Goal: Transaction & Acquisition: Purchase product/service

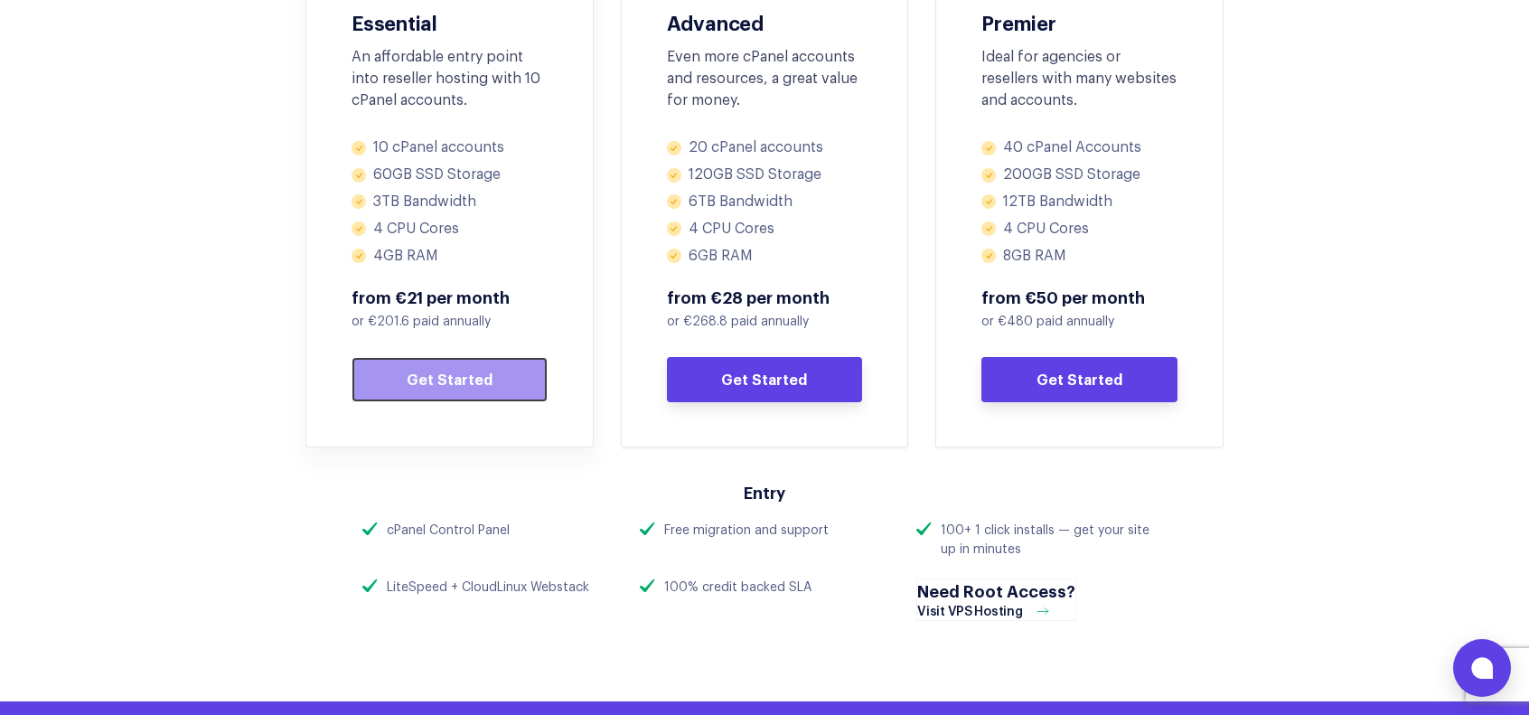
drag, startPoint x: 0, startPoint y: 0, endPoint x: 464, endPoint y: 377, distance: 597.4
click at [464, 377] on link "Get Started" at bounding box center [449, 379] width 196 height 45
click at [1493, 677] on button at bounding box center [1482, 668] width 58 height 58
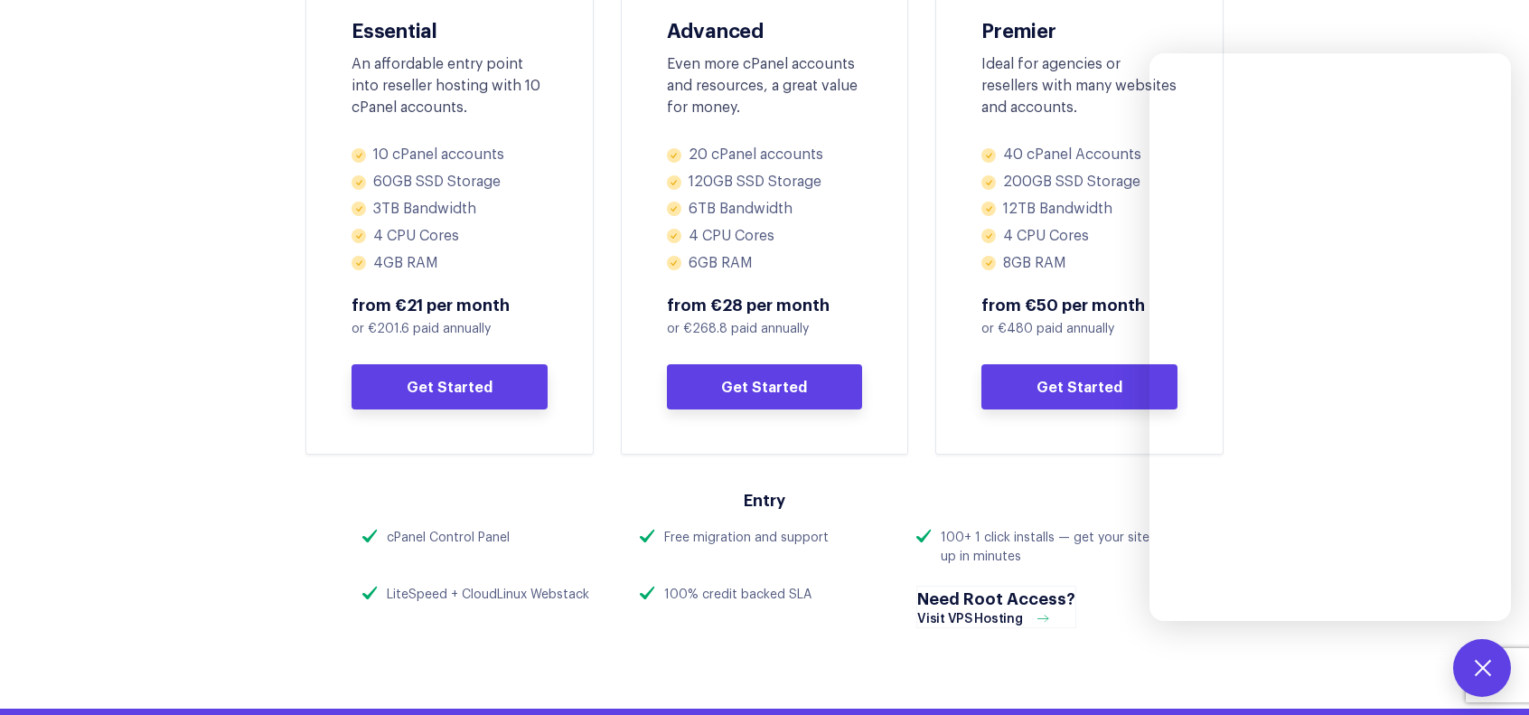
scroll to position [994, 0]
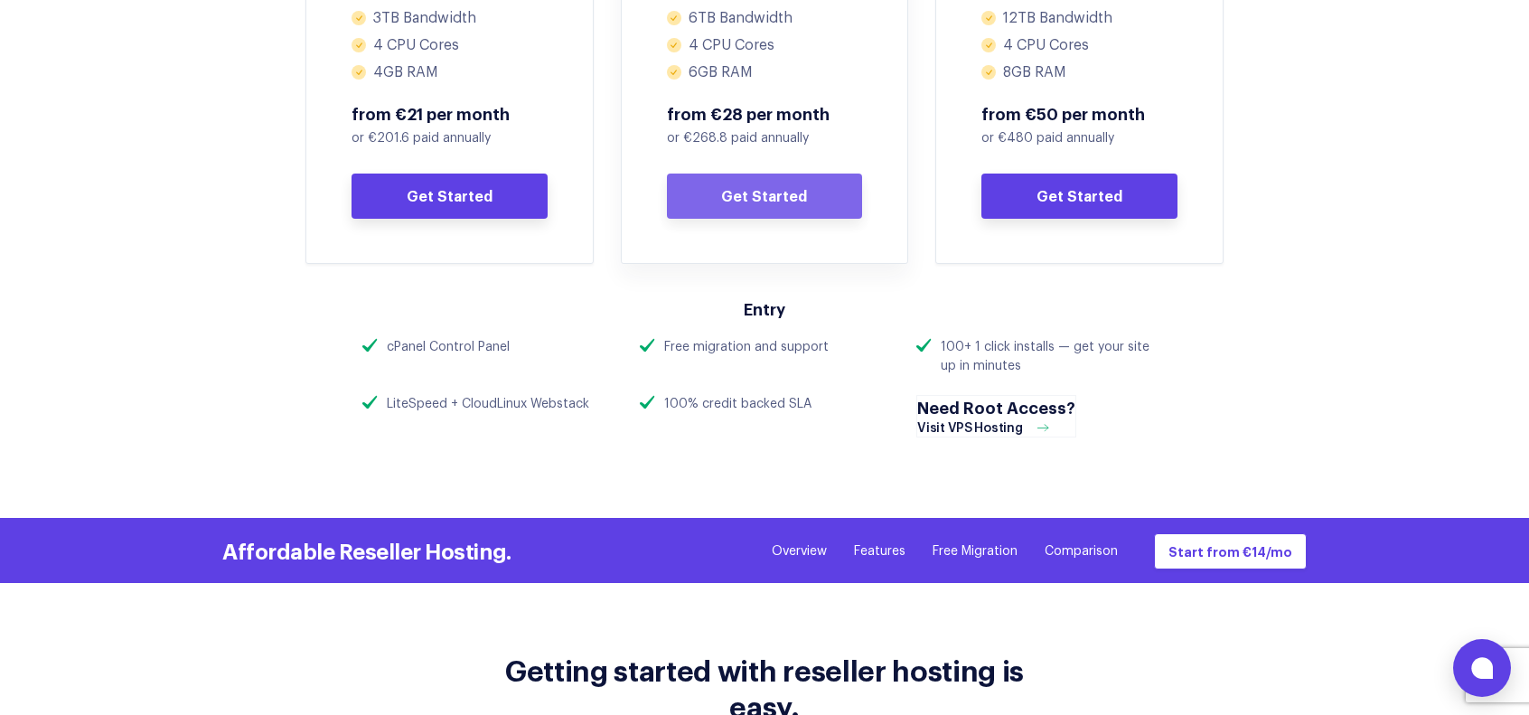
scroll to position [1355, 0]
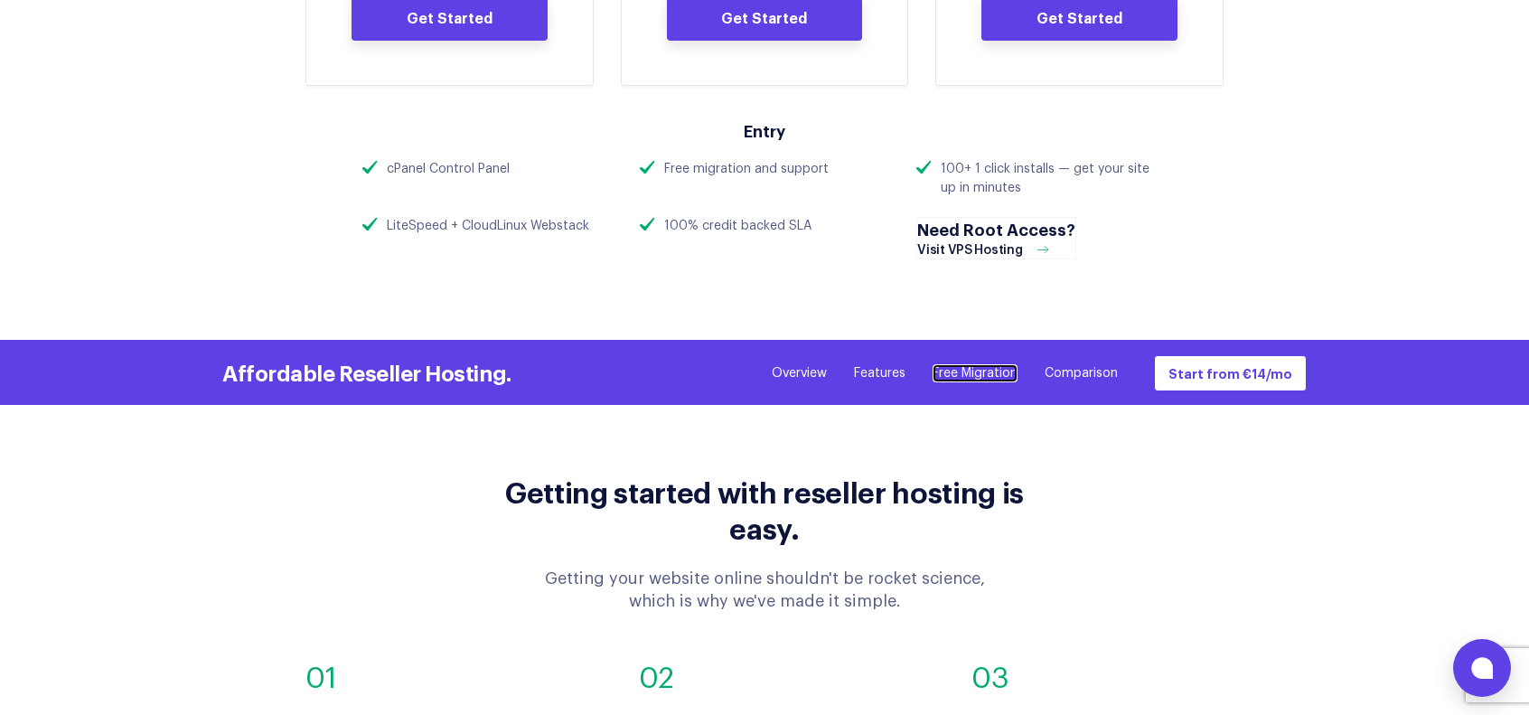
click at [956, 369] on link "Free Migration" at bounding box center [974, 373] width 85 height 18
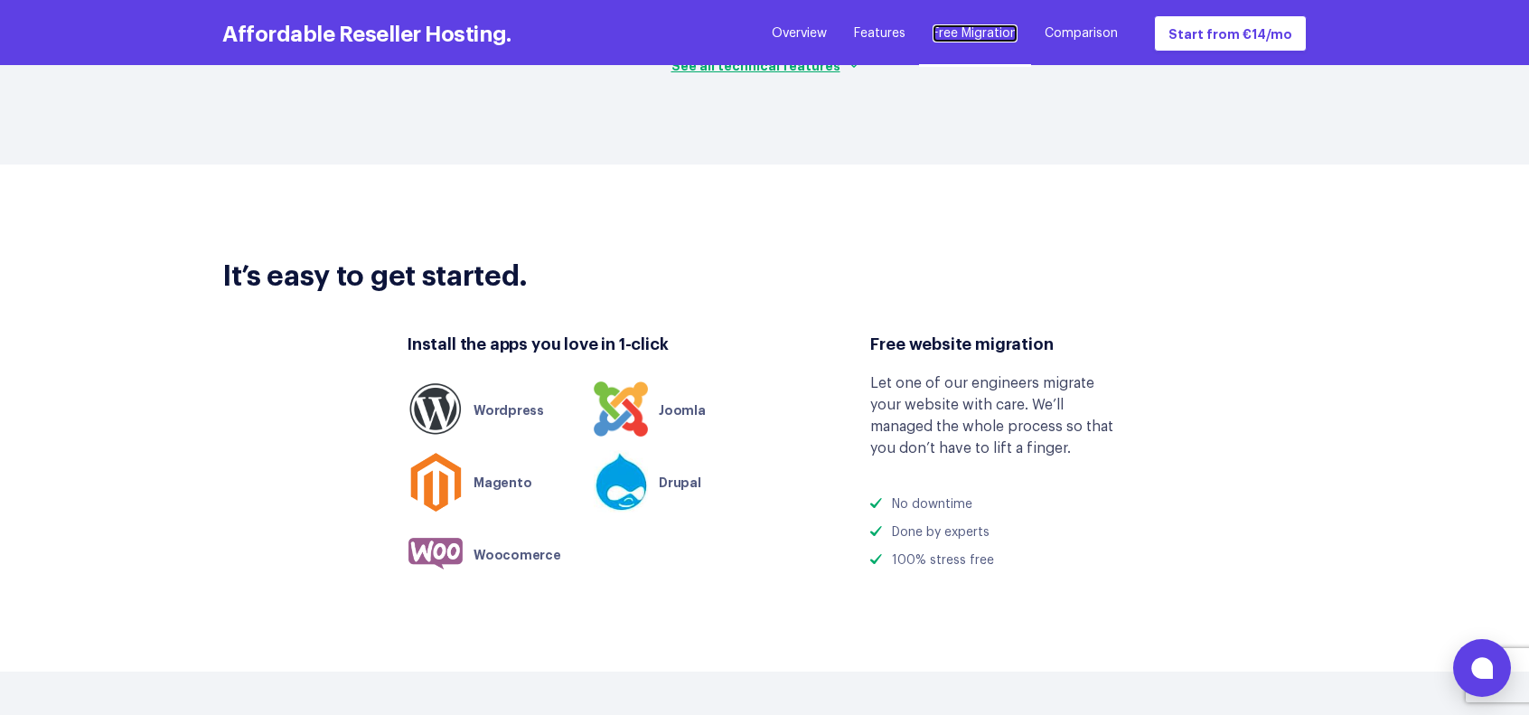
scroll to position [4786, 0]
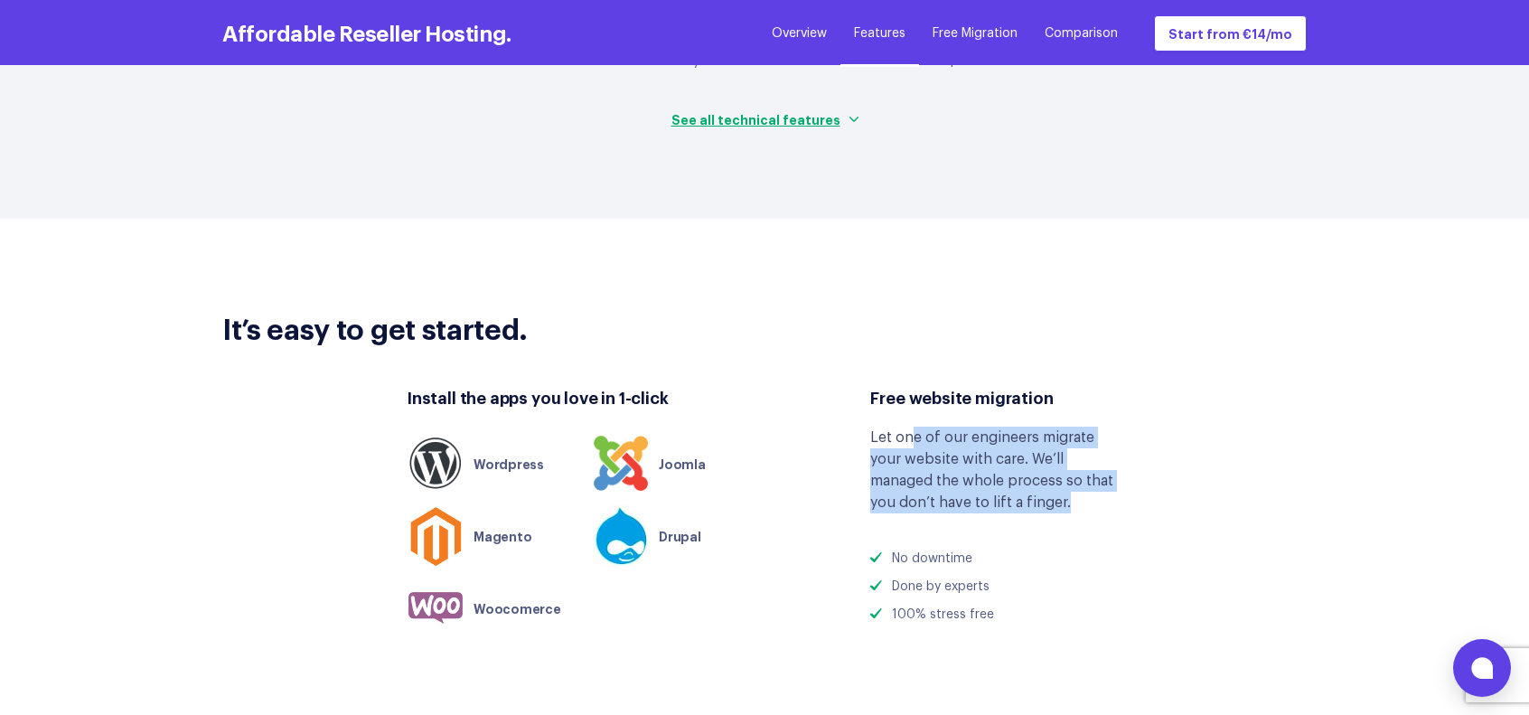
drag, startPoint x: 915, startPoint y: 398, endPoint x: 1074, endPoint y: 469, distance: 173.9
click at [1074, 469] on div "Let one of our engineers migrate your website with care. We’ll managed the whol…" at bounding box center [995, 469] width 251 height 87
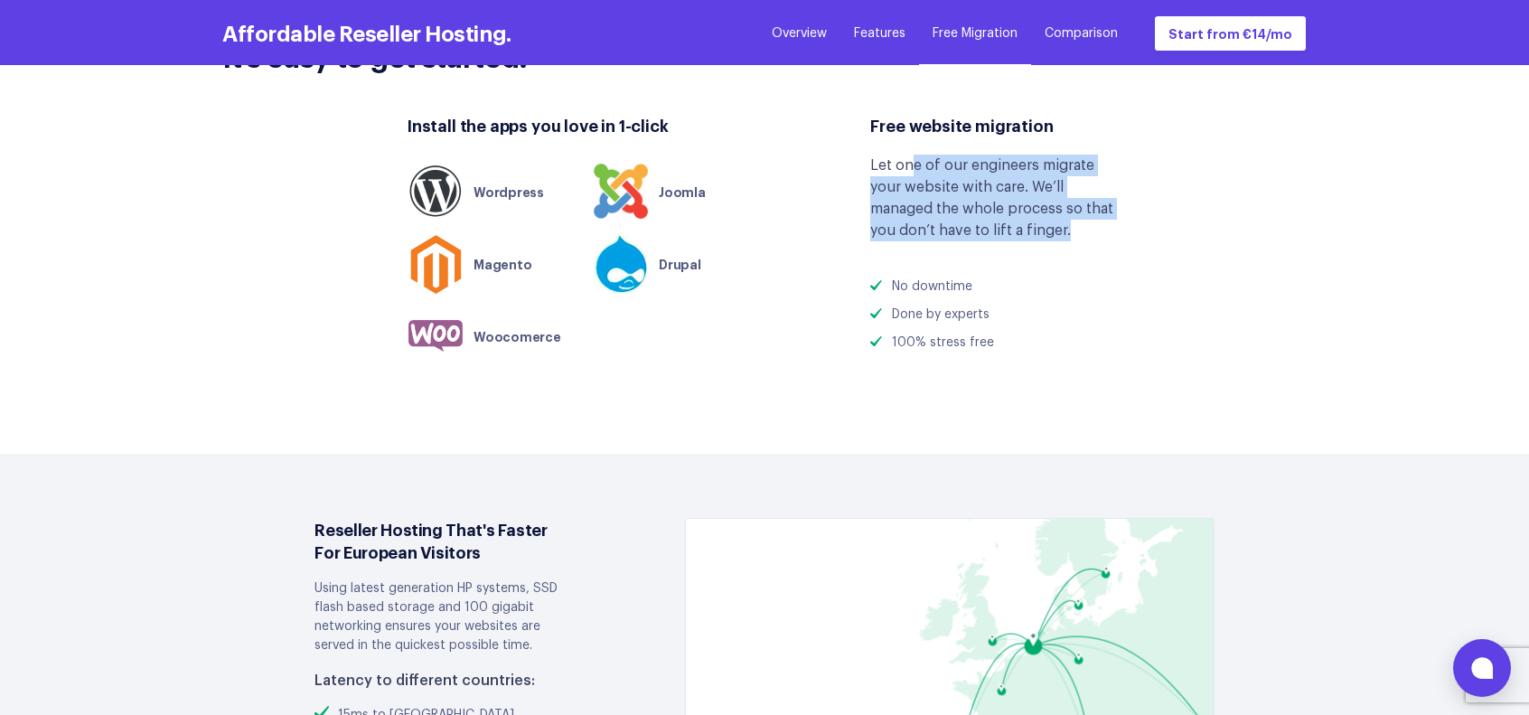
scroll to position [5057, 0]
drag, startPoint x: 931, startPoint y: 237, endPoint x: 1035, endPoint y: 338, distance: 145.0
click at [1035, 338] on div "Install the apps you love in 1-click Wordpress [GEOGRAPHIC_DATA] Magento Drupal" at bounding box center [764, 239] width 1111 height 285
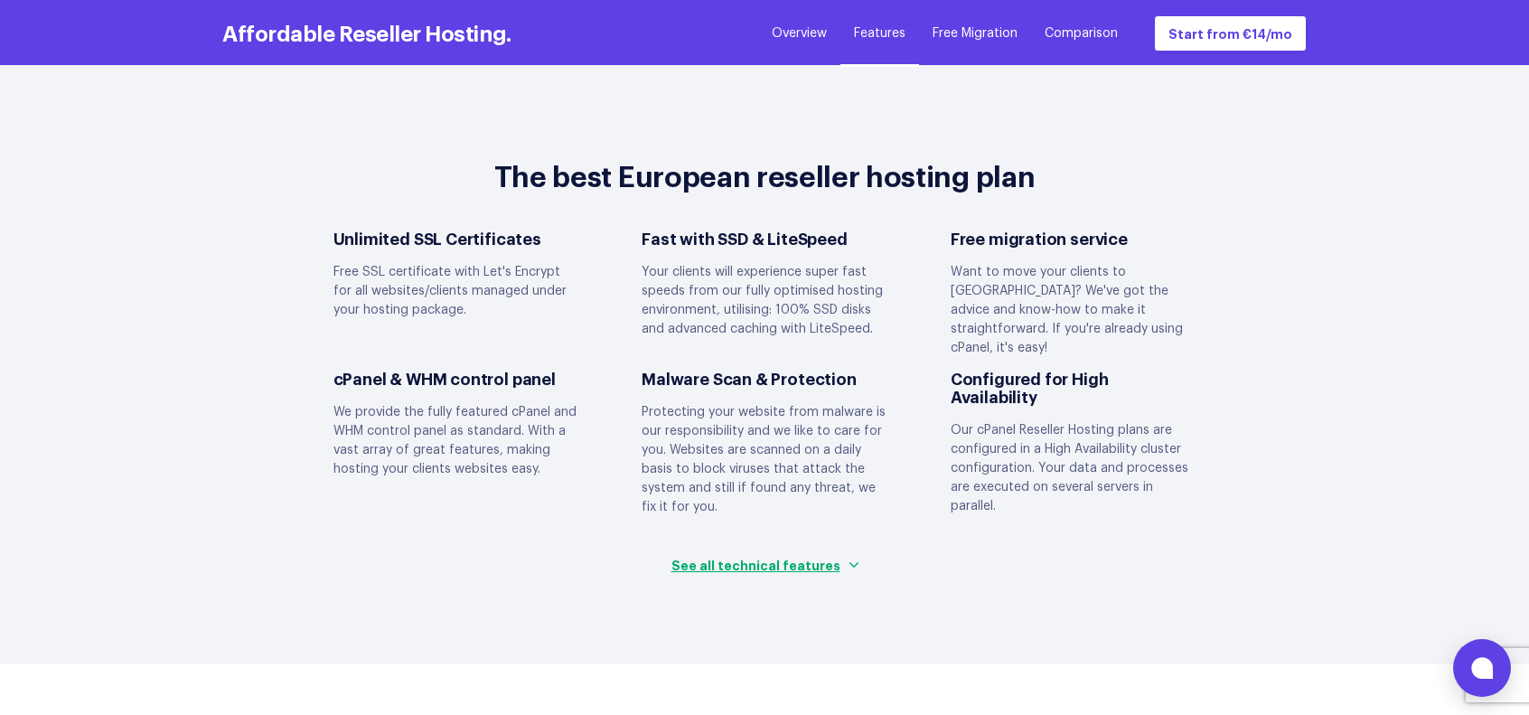
scroll to position [4244, 0]
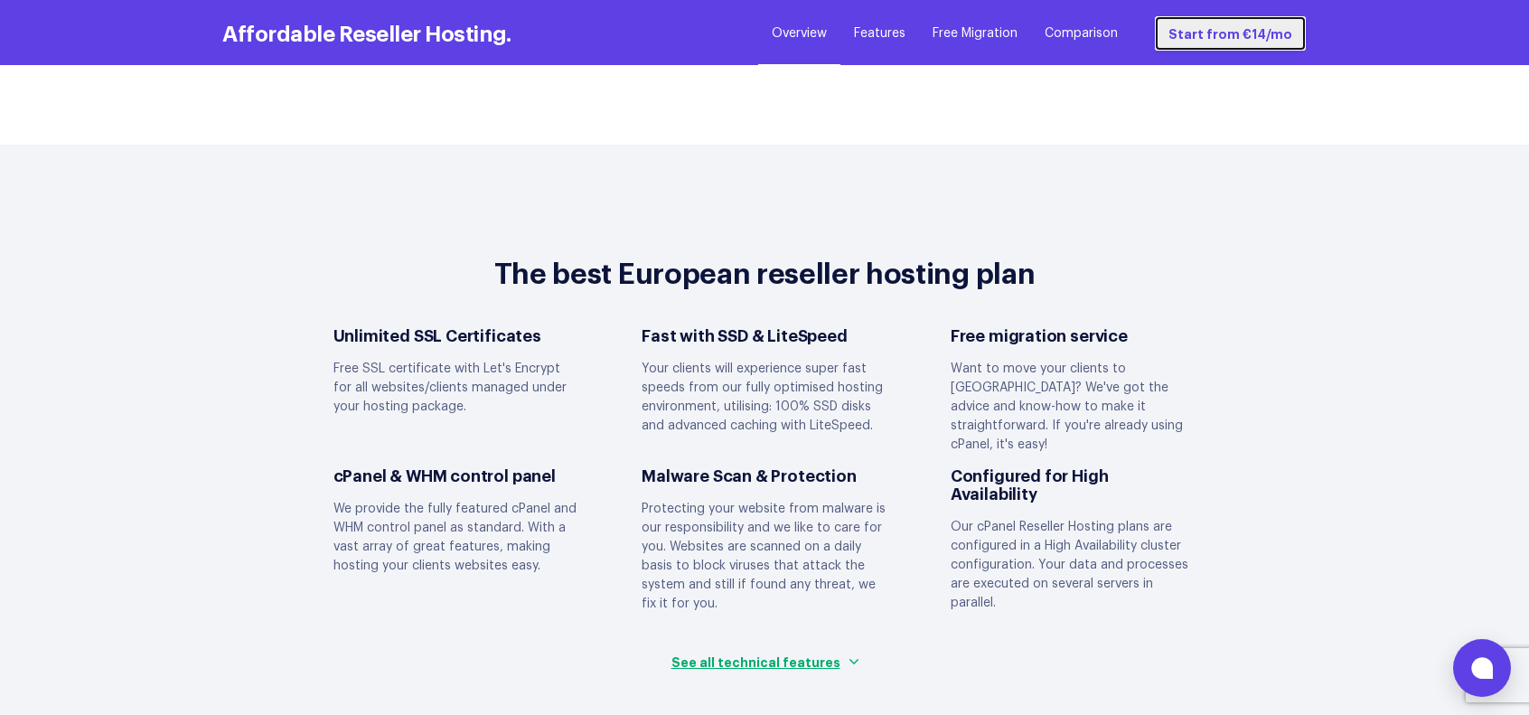
click at [1230, 24] on link "Start from €14/mo" at bounding box center [1230, 33] width 153 height 36
click at [1252, 41] on link "Start from €14/mo" at bounding box center [1230, 33] width 153 height 36
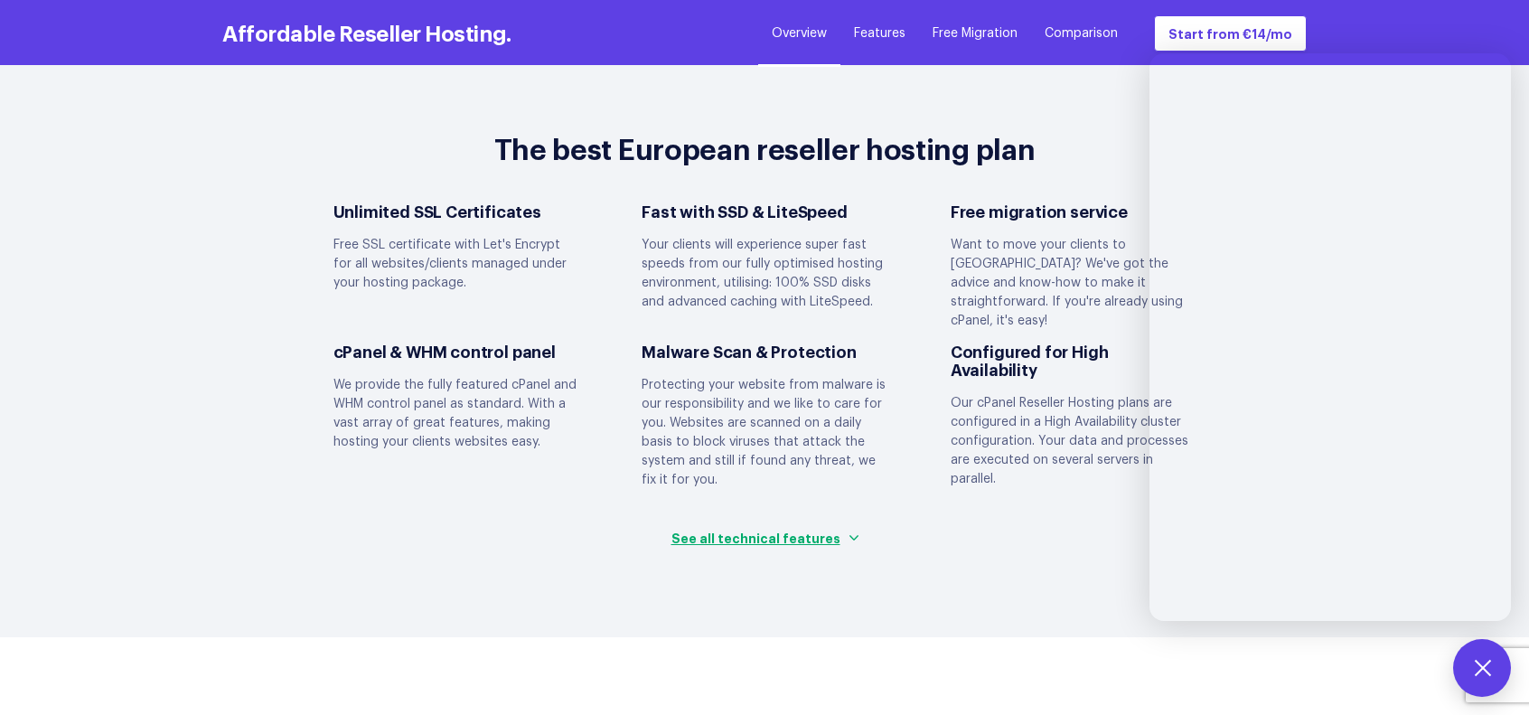
scroll to position [4425, 0]
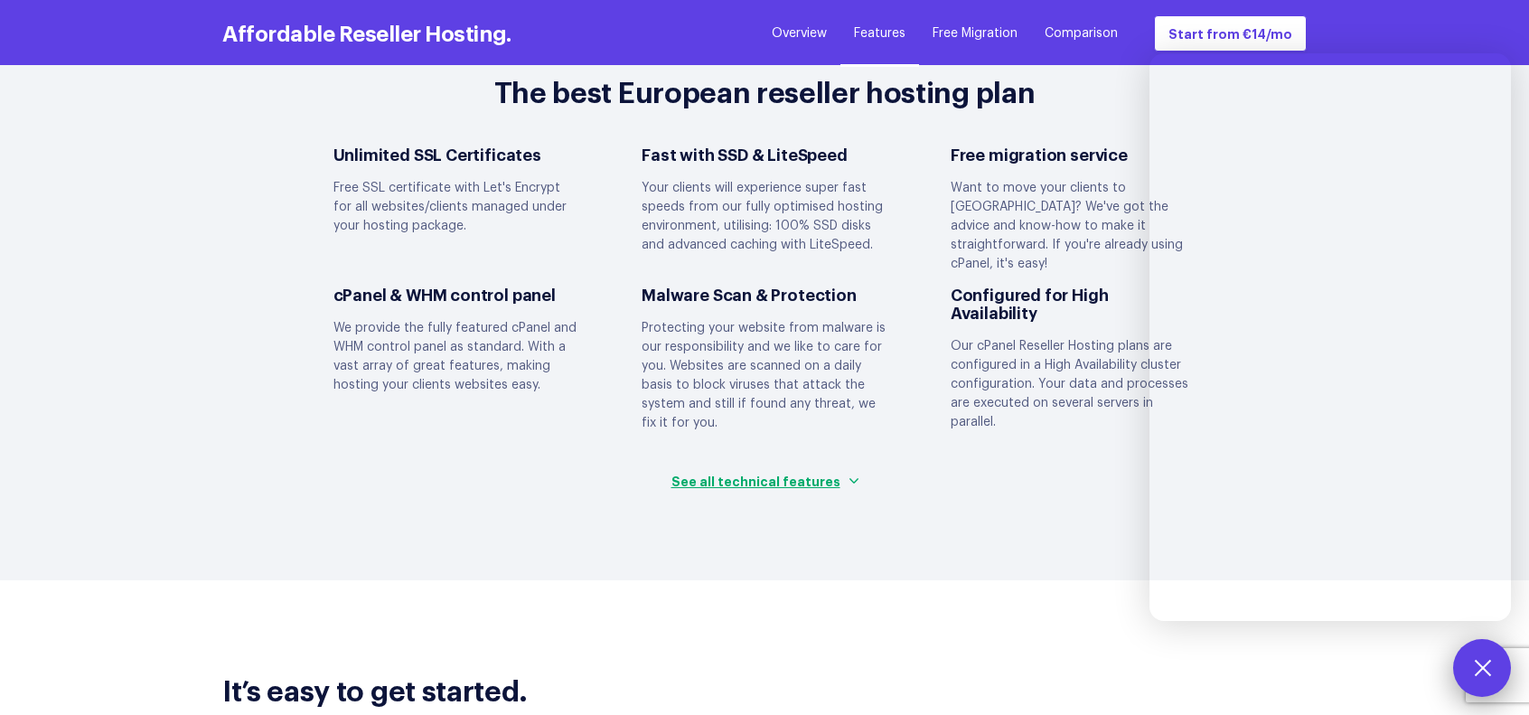
click at [1486, 661] on button at bounding box center [1482, 668] width 58 height 58
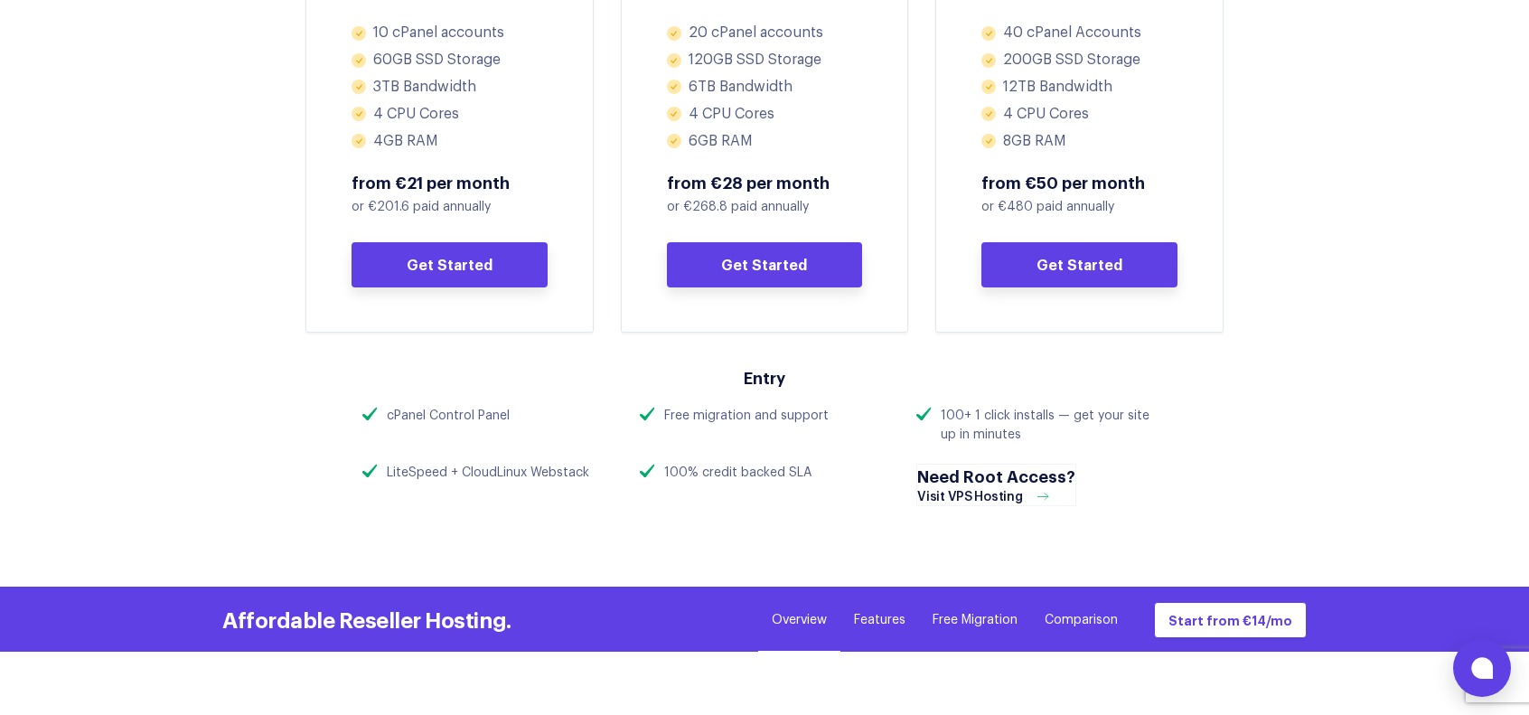
scroll to position [991, 0]
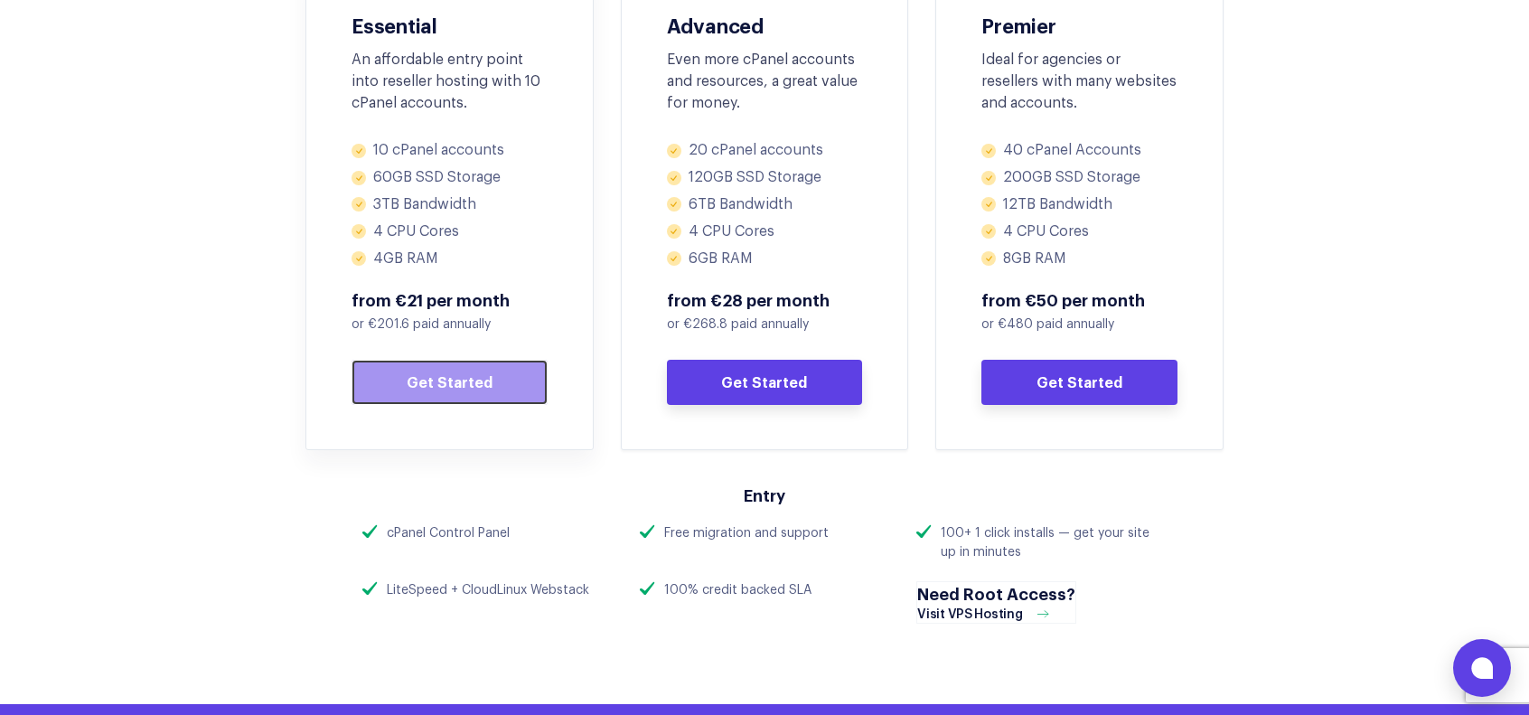
click at [460, 379] on link "Get Started" at bounding box center [449, 382] width 196 height 45
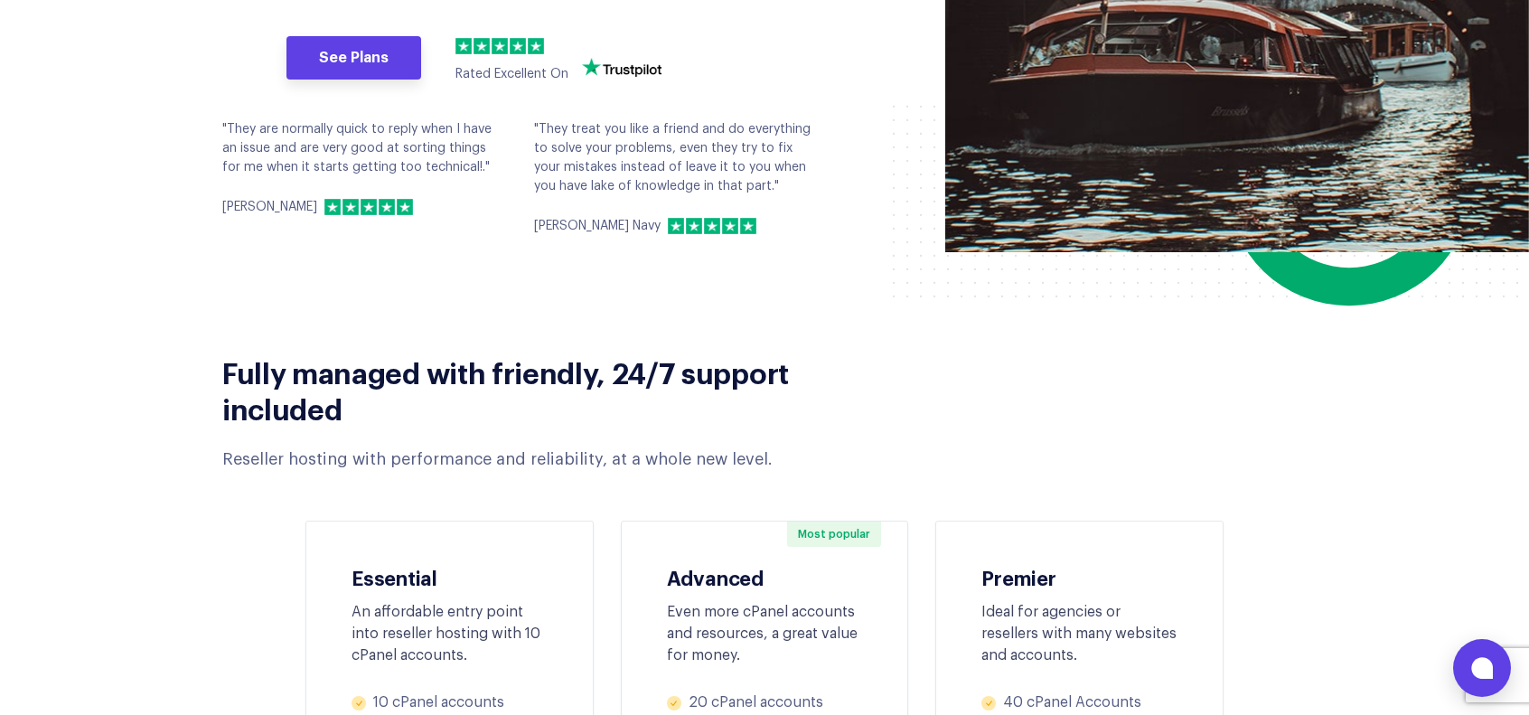
scroll to position [361, 0]
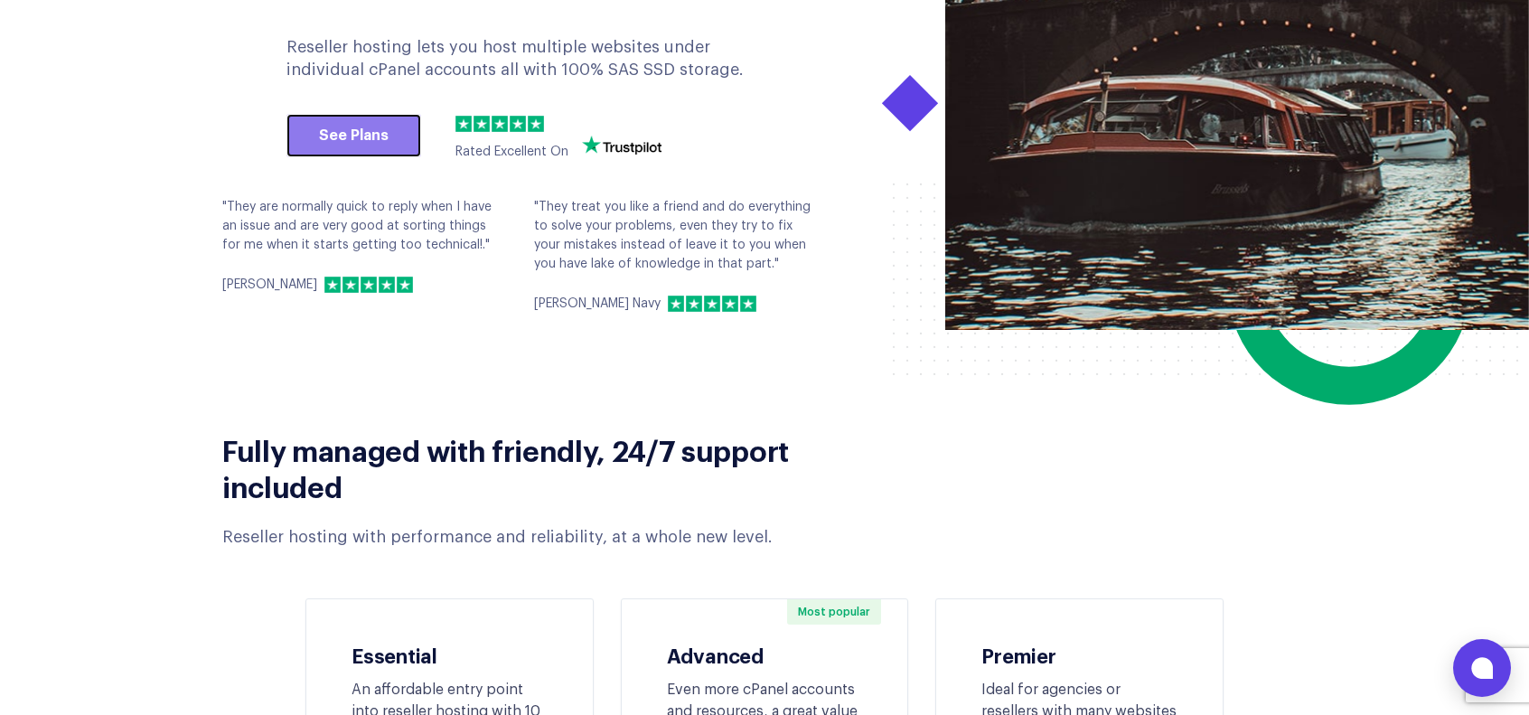
click at [373, 133] on link "See Plans" at bounding box center [353, 135] width 135 height 43
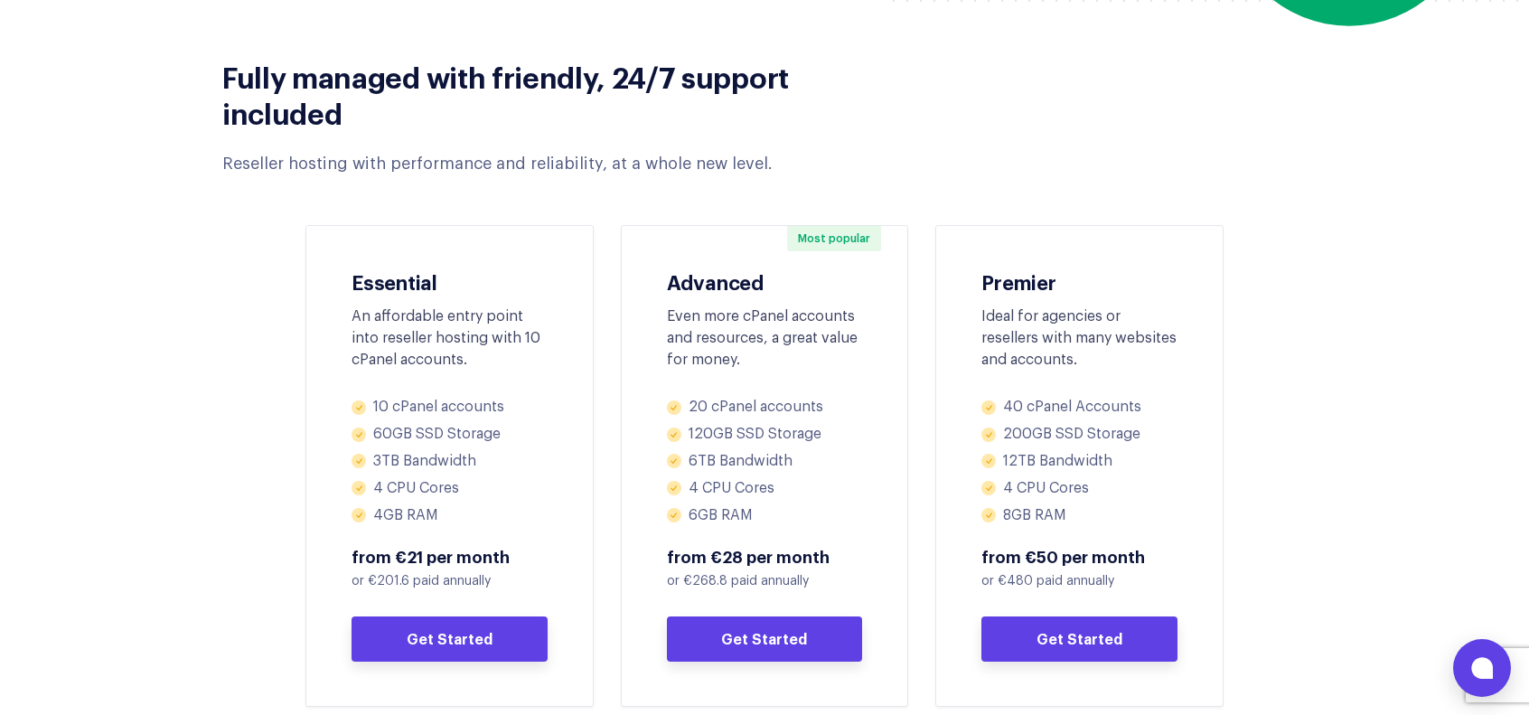
scroll to position [813, 0]
